Goal: Find specific page/section: Find specific page/section

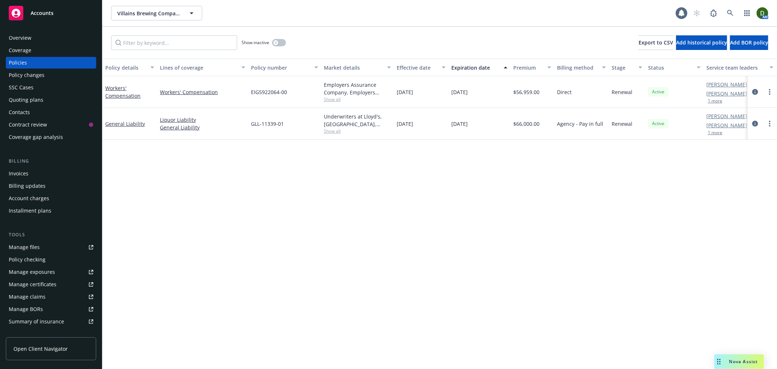
click at [49, 161] on div "Billing" at bounding box center [51, 160] width 90 height 7
click at [48, 168] on div "Invoices" at bounding box center [51, 174] width 85 height 12
